Goal: Task Accomplishment & Management: Manage account settings

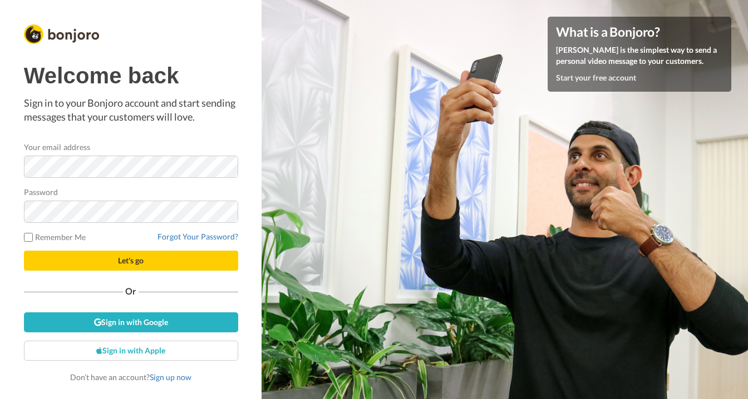
click at [231, 187] on div "Password" at bounding box center [131, 204] width 214 height 37
click at [200, 238] on link "Forgot Your Password?" at bounding box center [197, 236] width 81 height 9
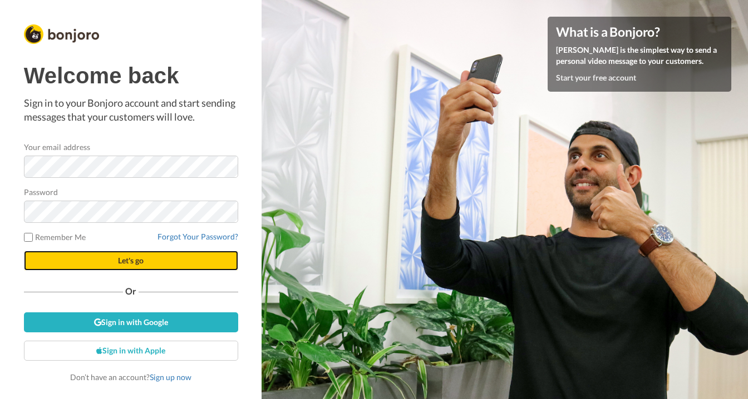
click at [105, 251] on button "Let's go" at bounding box center [131, 261] width 214 height 20
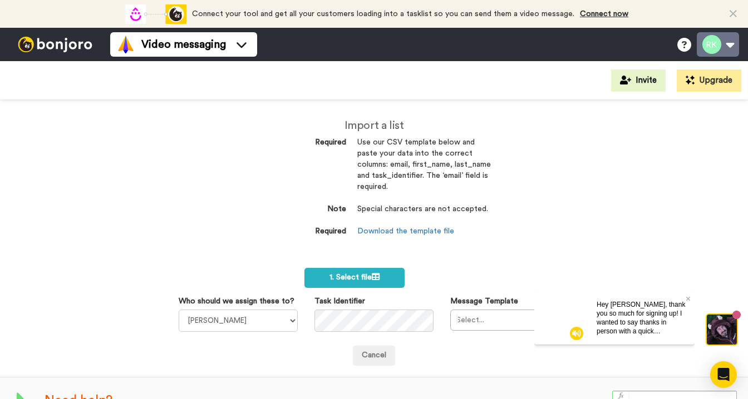
click at [704, 47] on button at bounding box center [718, 44] width 42 height 24
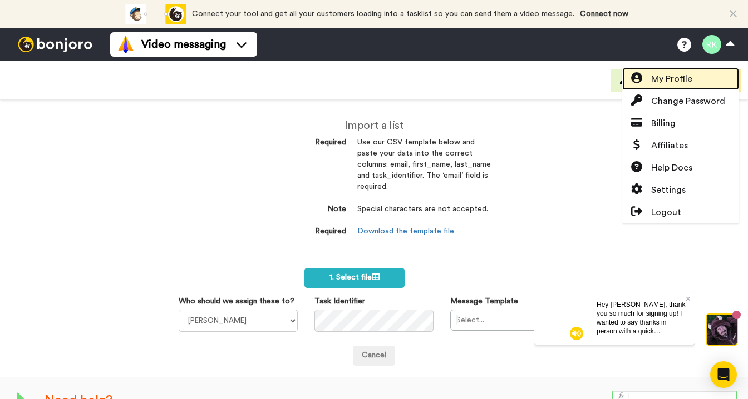
click at [677, 85] on span "My Profile" at bounding box center [671, 78] width 41 height 13
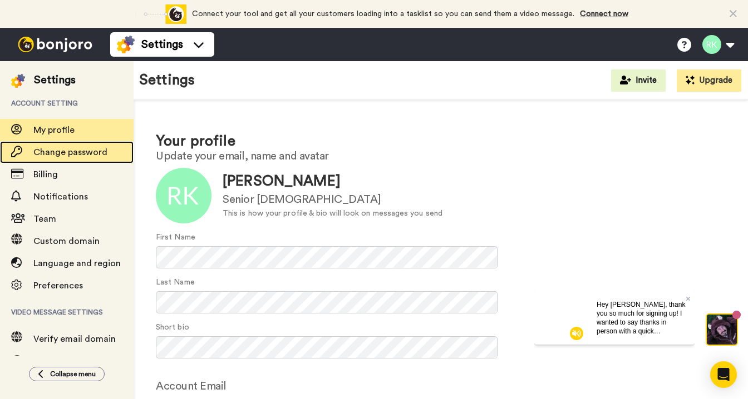
click at [81, 155] on span "Change password" at bounding box center [70, 152] width 74 height 9
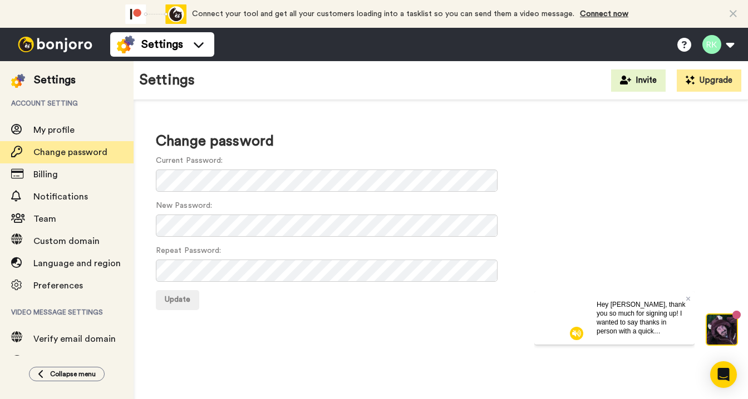
click at [477, 144] on h1 "Change password" at bounding box center [441, 142] width 570 height 16
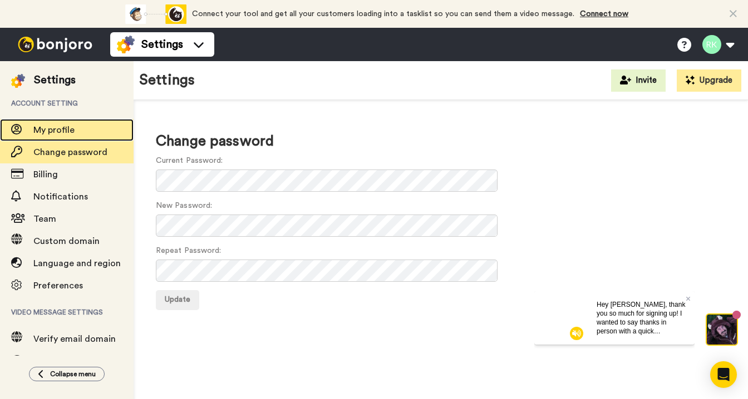
click at [57, 135] on span "My profile" at bounding box center [53, 130] width 41 height 9
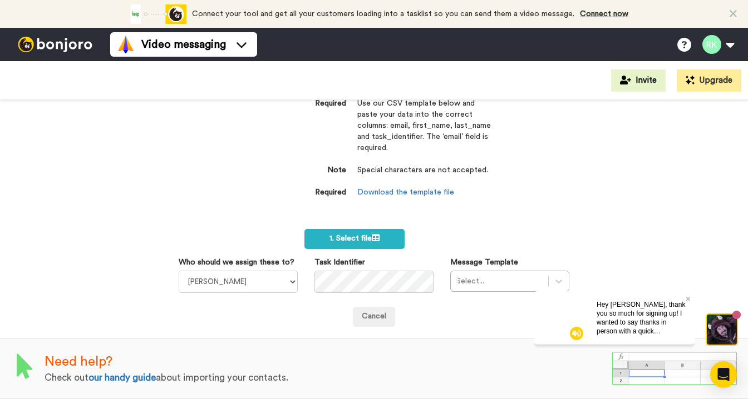
scroll to position [38, 0]
click at [688, 298] on icon at bounding box center [687, 299] width 4 height 4
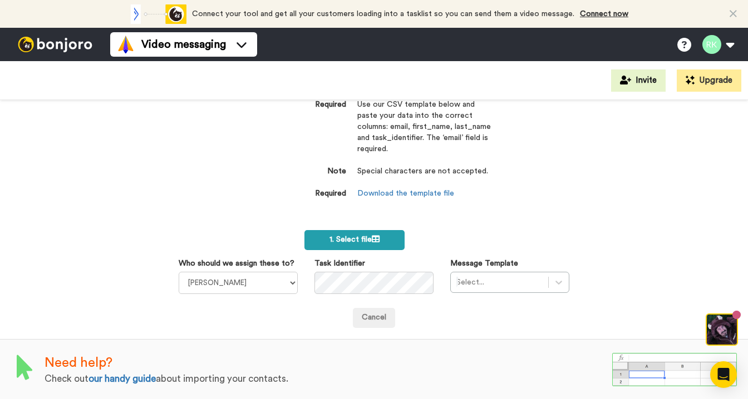
click at [374, 239] on icon at bounding box center [376, 239] width 8 height 8
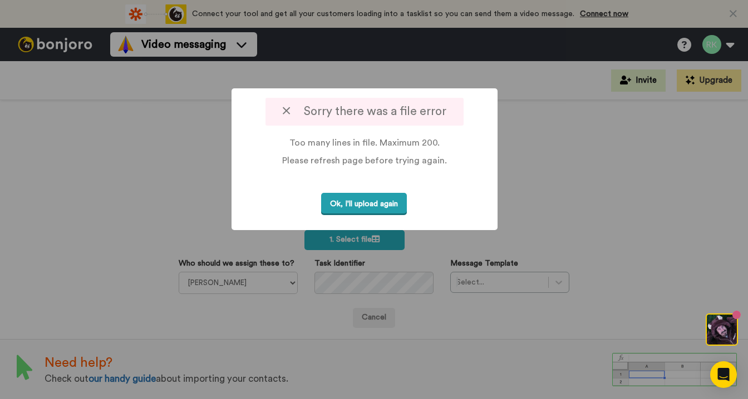
click at [378, 208] on button "Ok, I'll upload again" at bounding box center [364, 204] width 86 height 23
